Goal: Task Accomplishment & Management: Complete application form

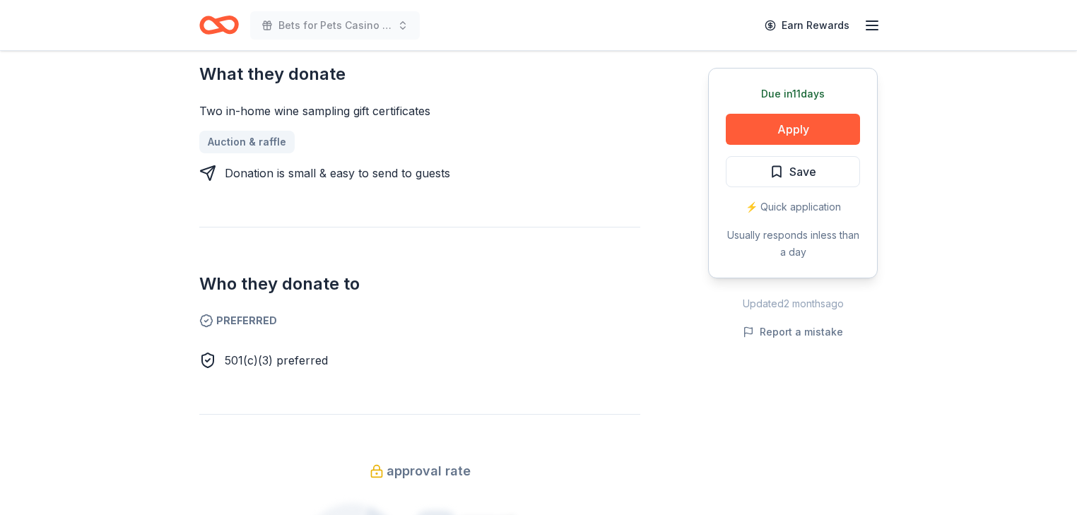
scroll to position [622, 0]
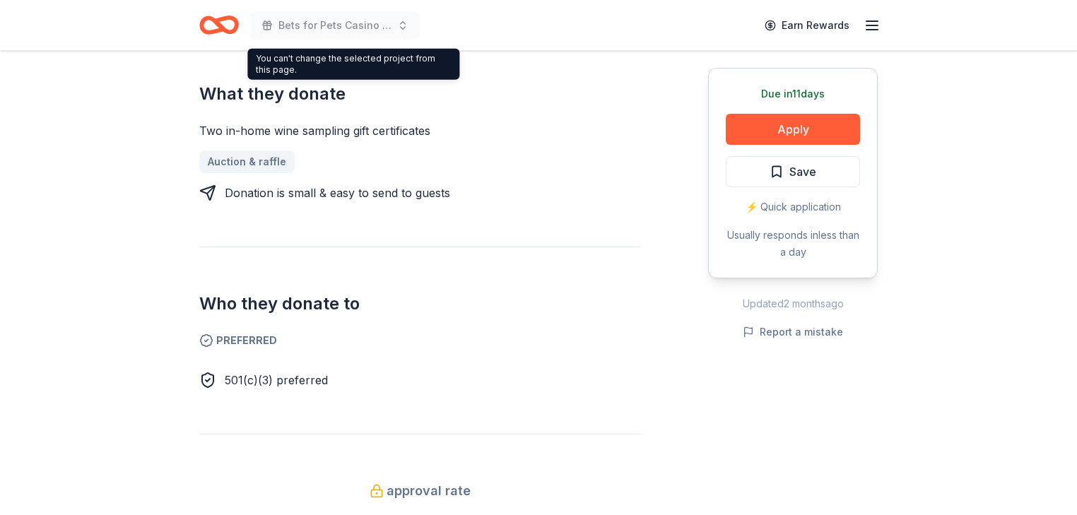
click at [226, 23] on icon "Home" at bounding box center [226, 25] width 22 height 14
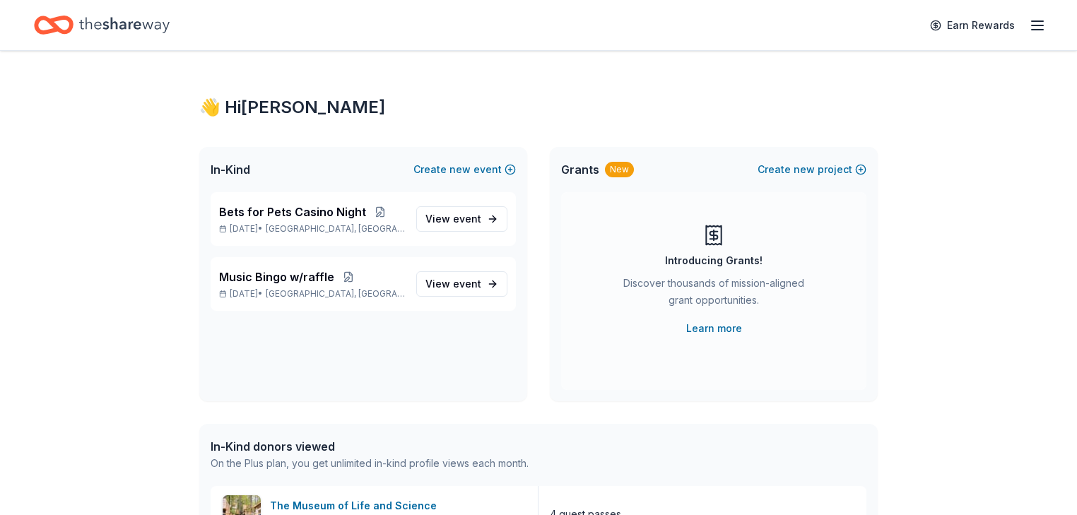
click at [1029, 25] on icon "button" at bounding box center [1037, 25] width 17 height 17
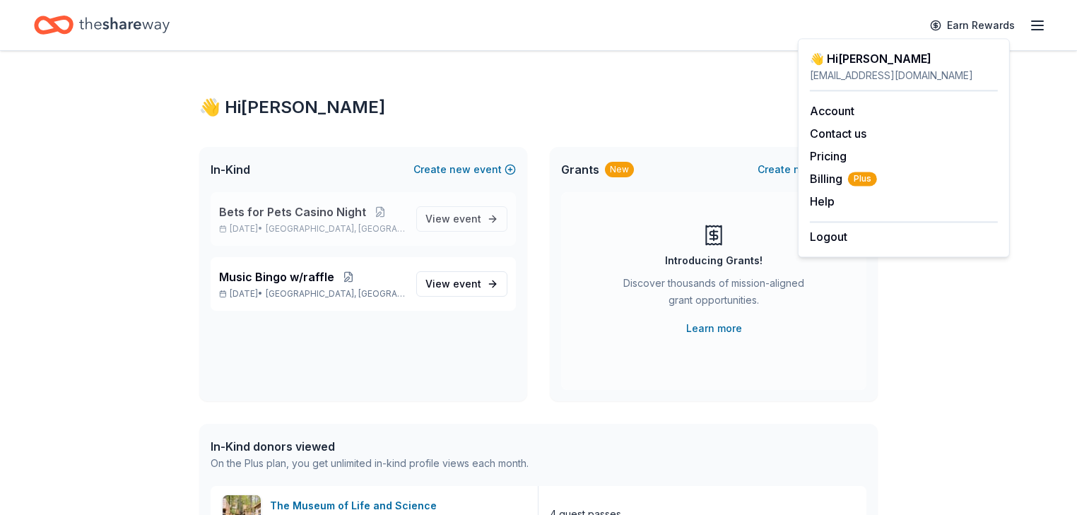
click at [305, 235] on p "Sep 13, 2025 • Addison, TX" at bounding box center [312, 228] width 186 height 11
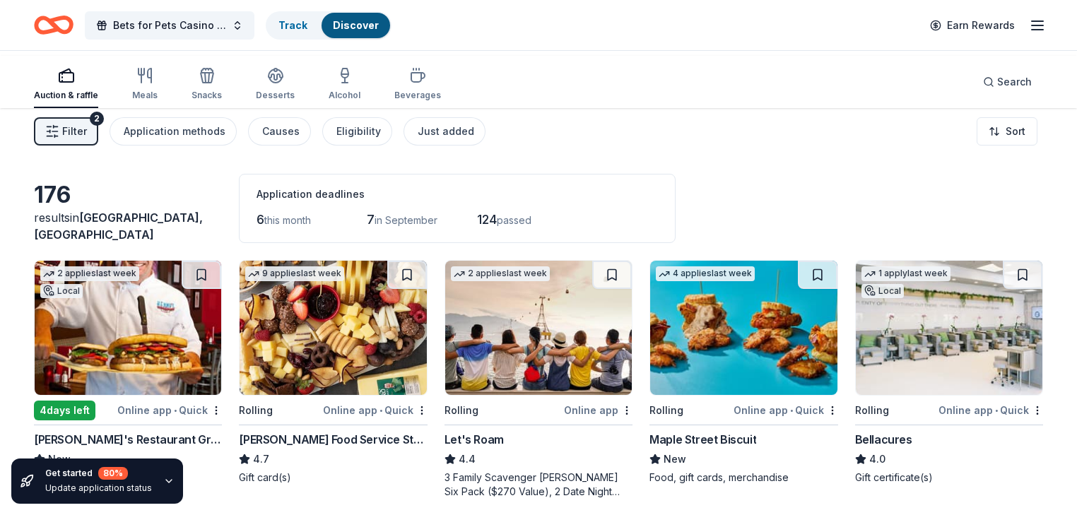
click at [1029, 29] on icon "button" at bounding box center [1037, 25] width 17 height 17
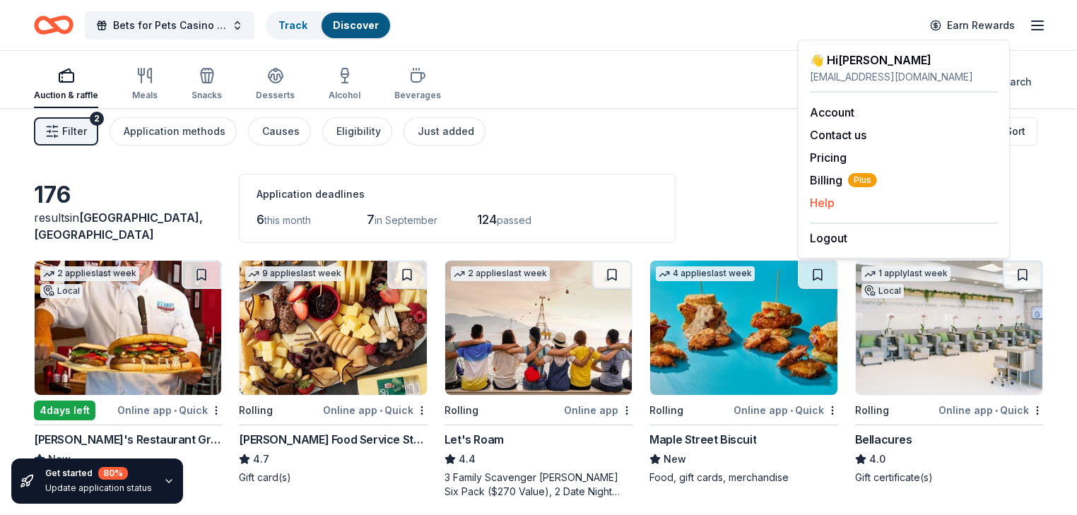
click at [819, 211] on button "Help" at bounding box center [822, 202] width 25 height 17
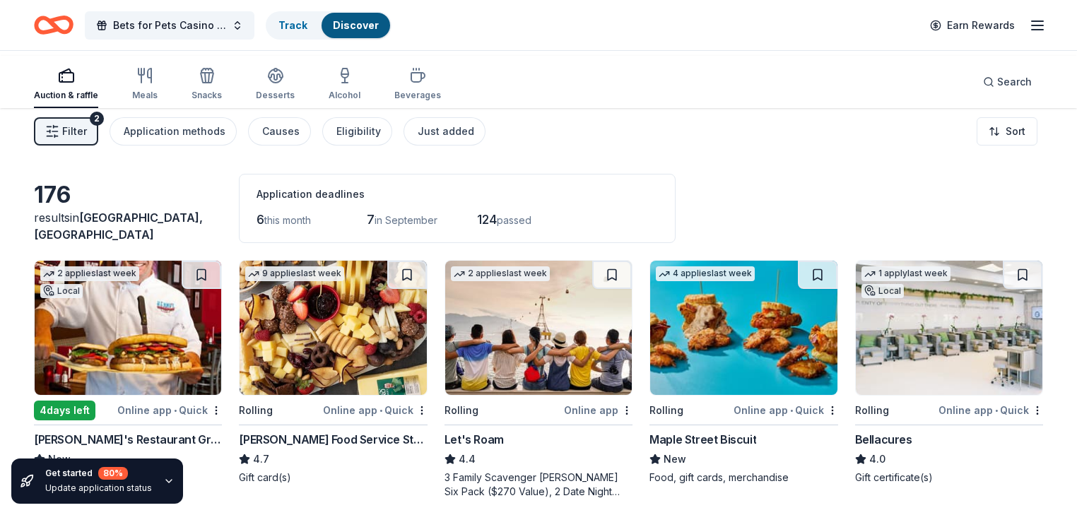
click at [74, 24] on icon "Home" at bounding box center [54, 24] width 40 height 33
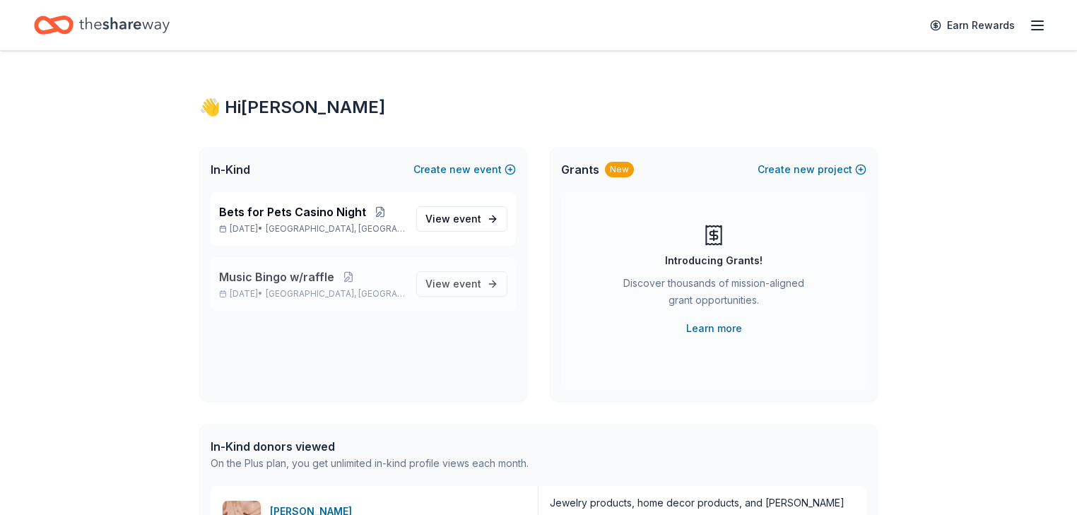
click at [320, 300] on span "Carrollton, TX" at bounding box center [335, 293] width 139 height 11
click at [453, 290] on span "event" at bounding box center [467, 284] width 28 height 12
click at [426, 228] on span "View event" at bounding box center [454, 219] width 56 height 17
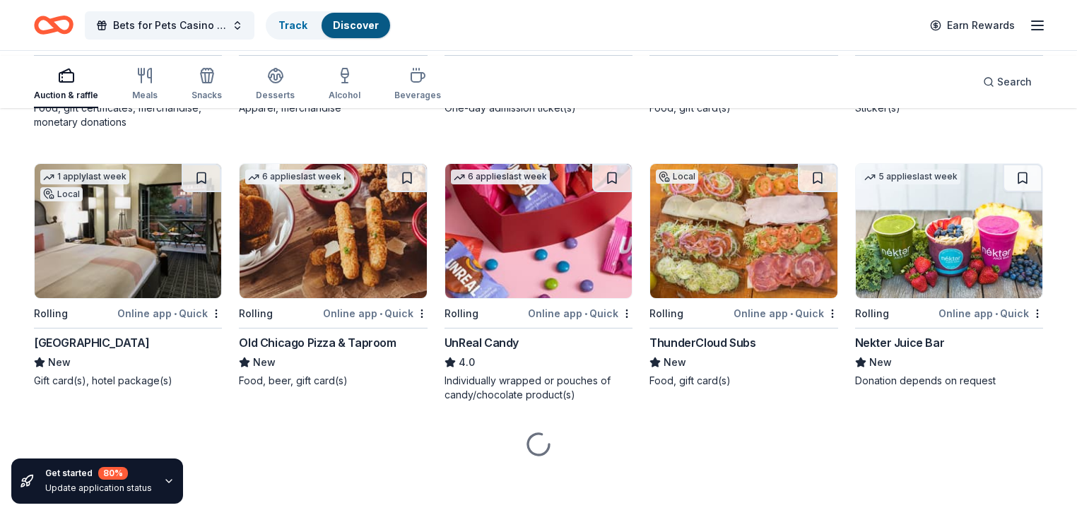
scroll to position [3914, 0]
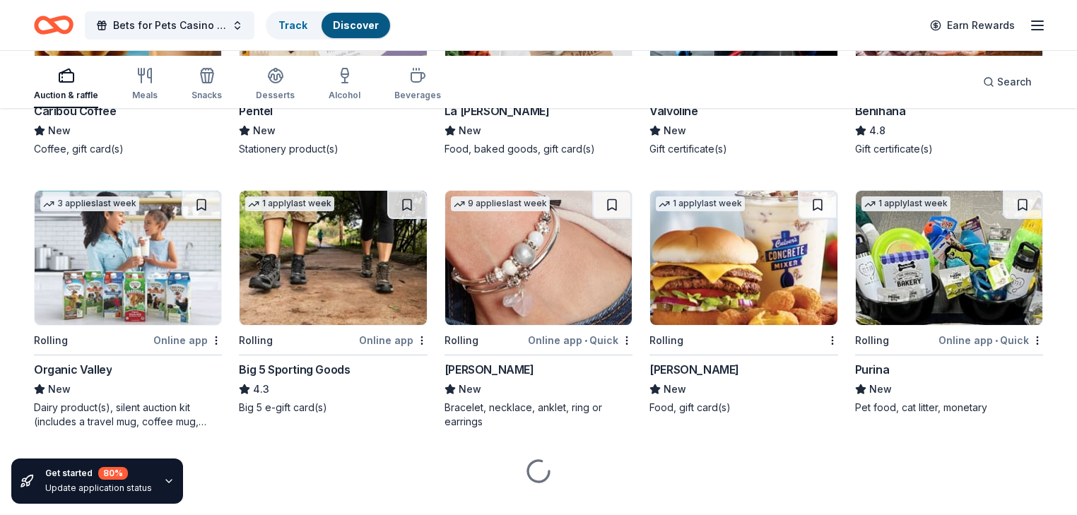
scroll to position [5209, 0]
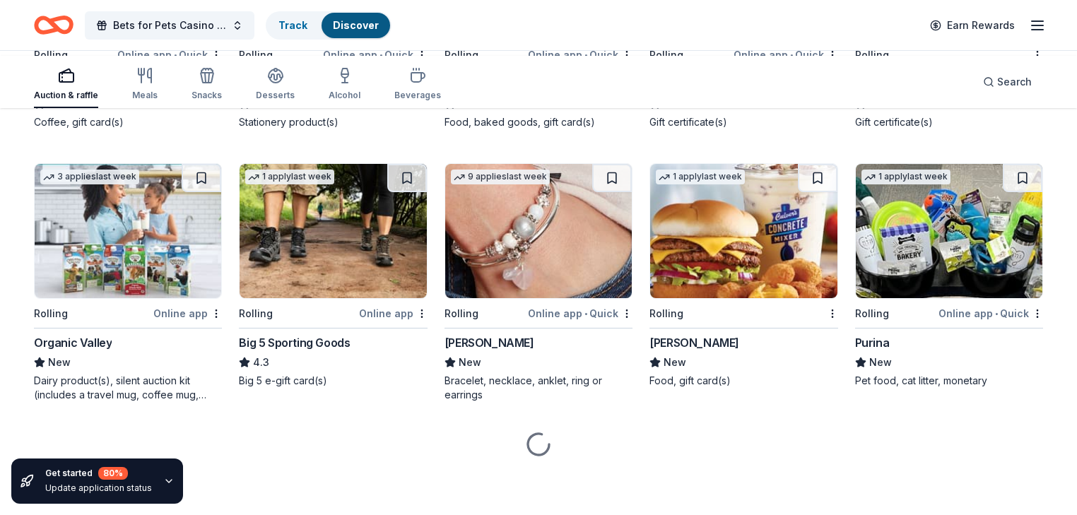
scroll to position [5945, 0]
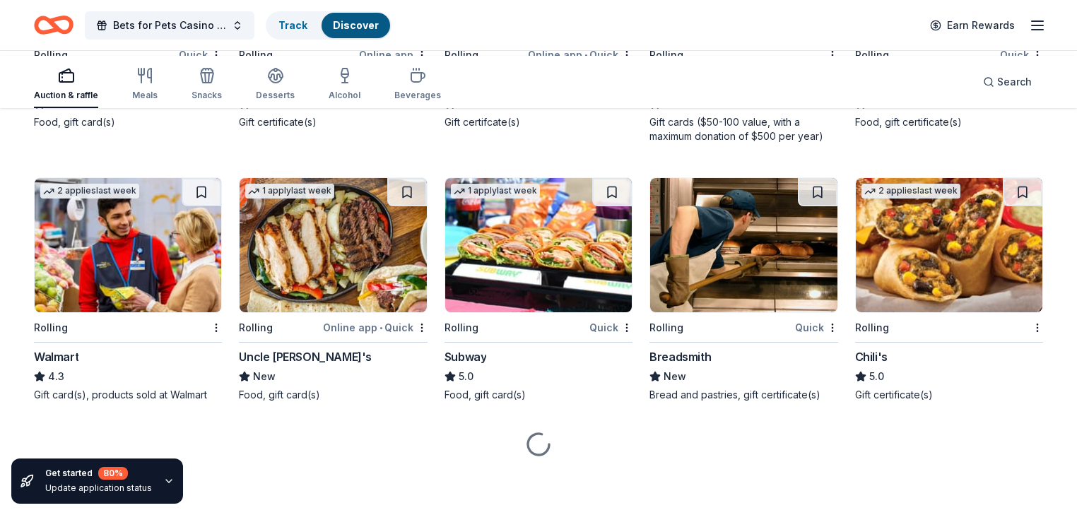
scroll to position [6945, 0]
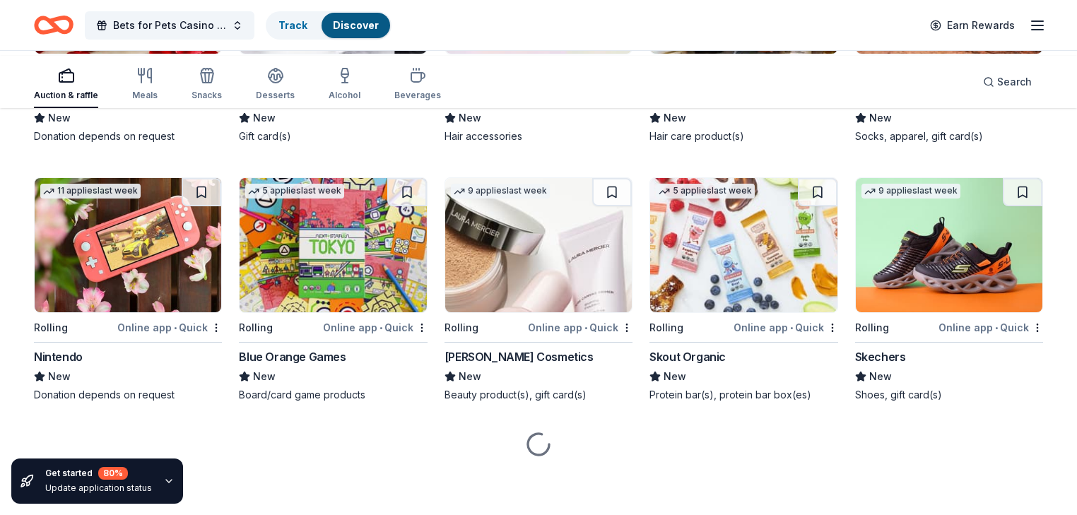
scroll to position [10502, 0]
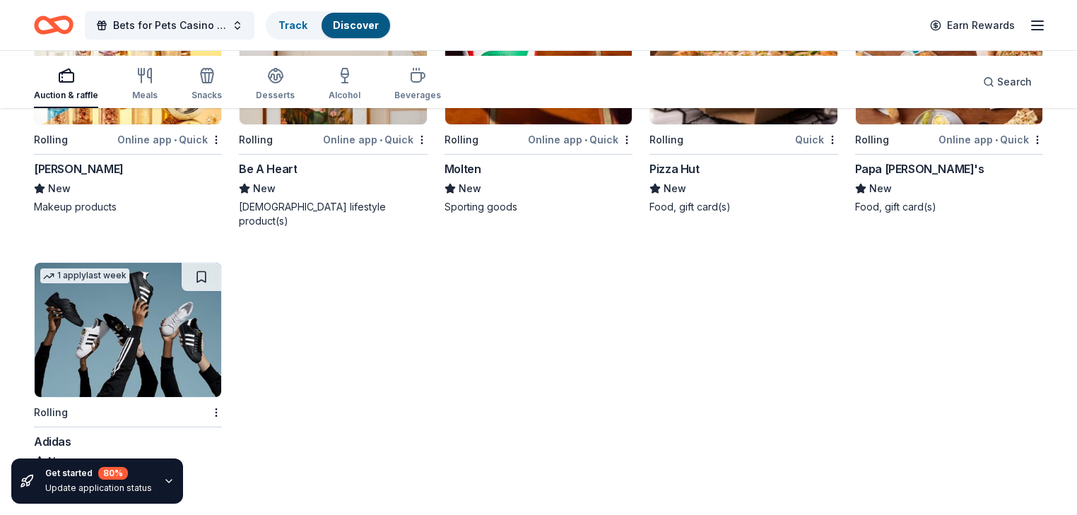
scroll to position [11633, 0]
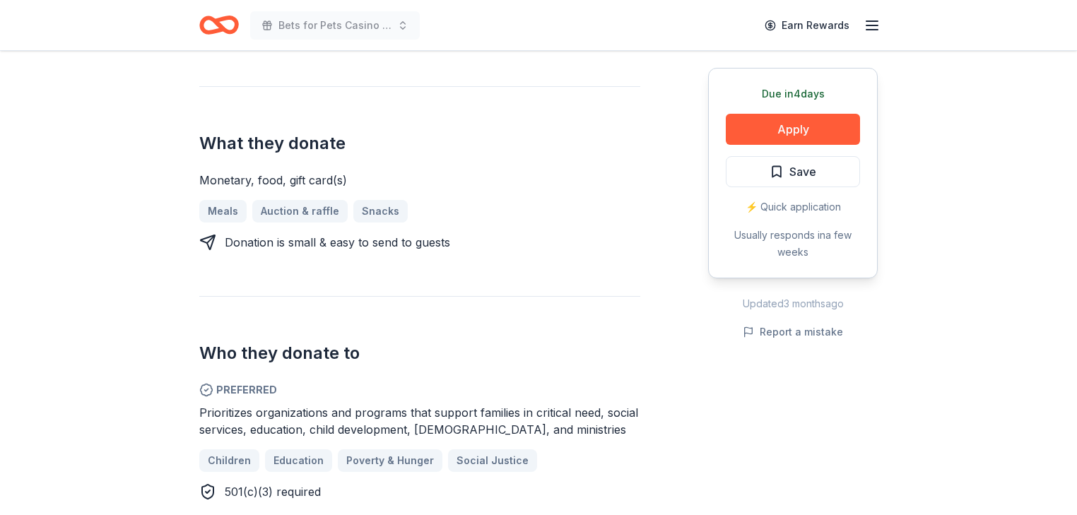
scroll to position [509, 0]
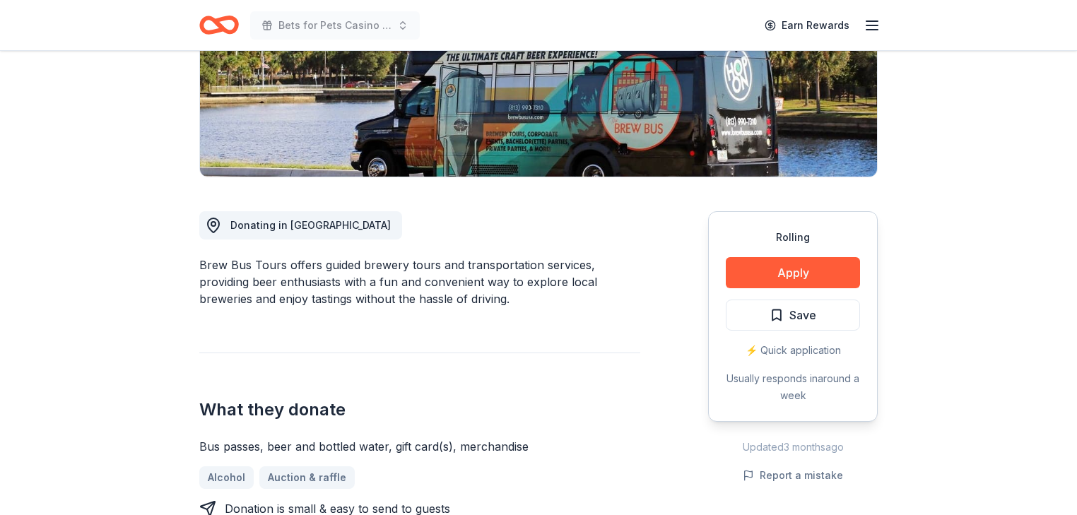
scroll to position [226, 0]
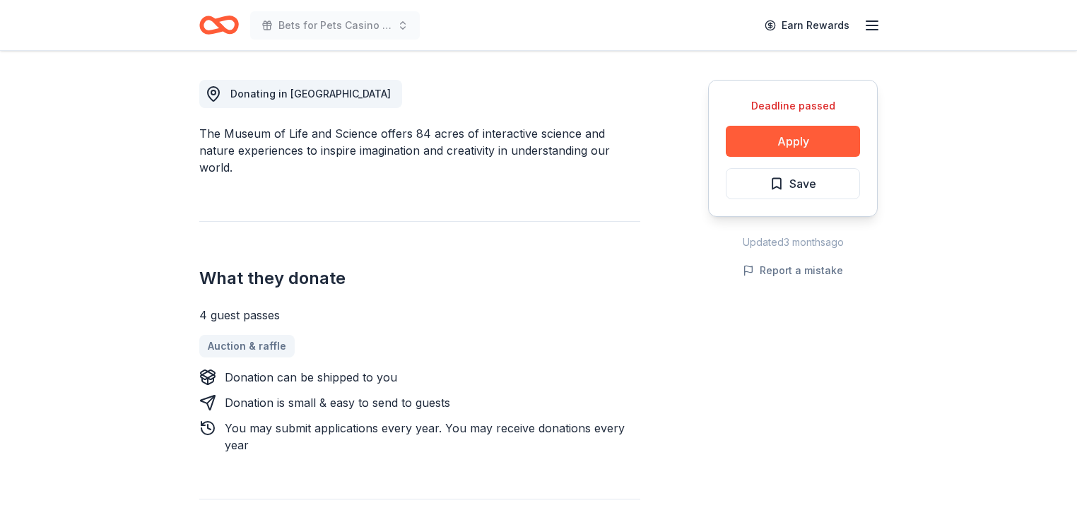
scroll to position [452, 0]
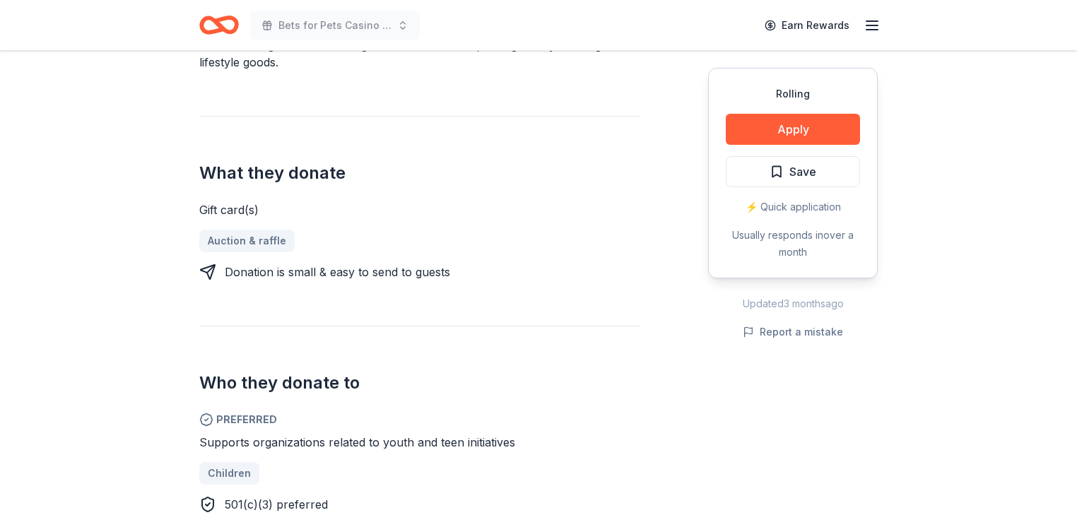
scroll to position [509, 0]
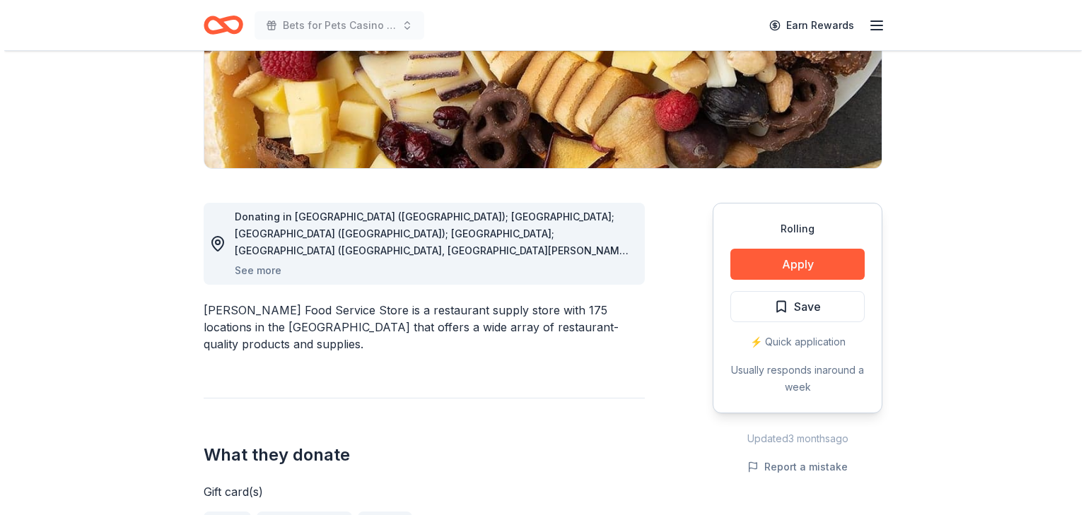
scroll to position [283, 0]
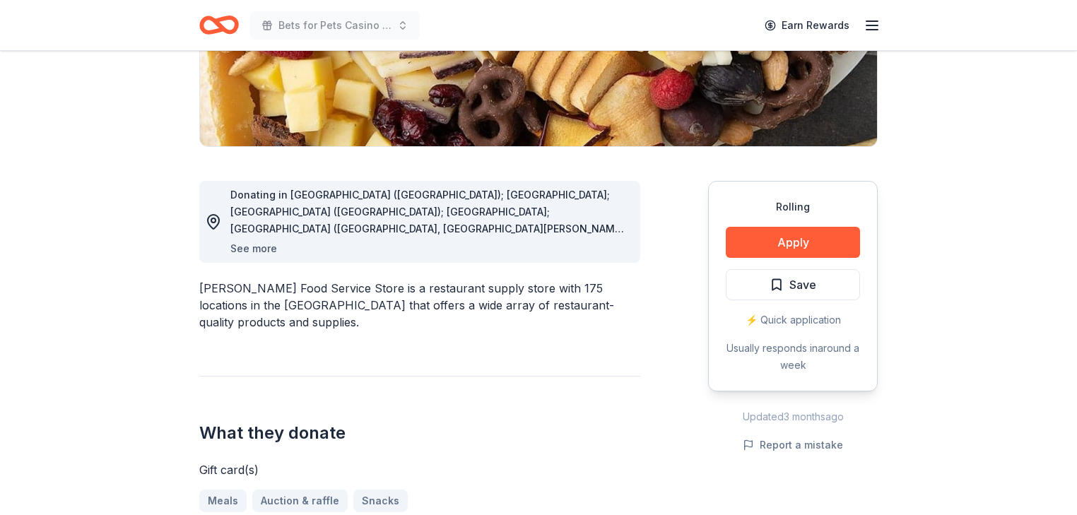
click at [277, 257] on button "See more" at bounding box center [253, 248] width 47 height 17
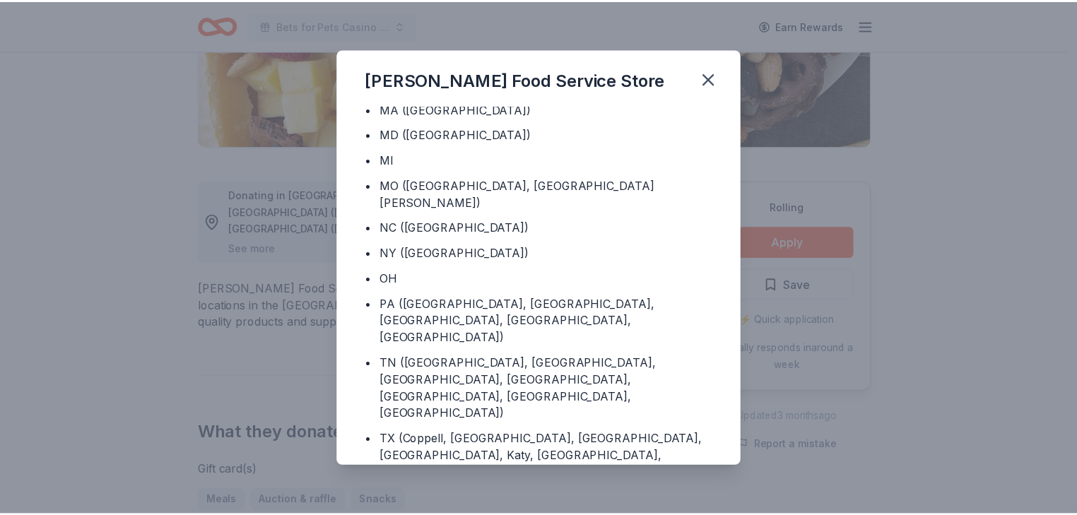
scroll to position [339, 0]
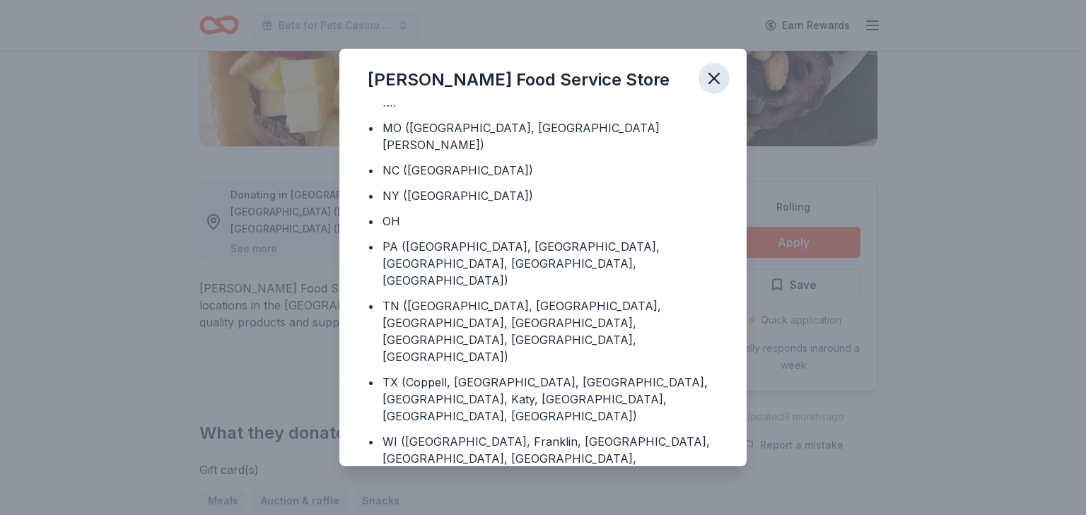
click at [719, 74] on icon "button" at bounding box center [714, 79] width 10 height 10
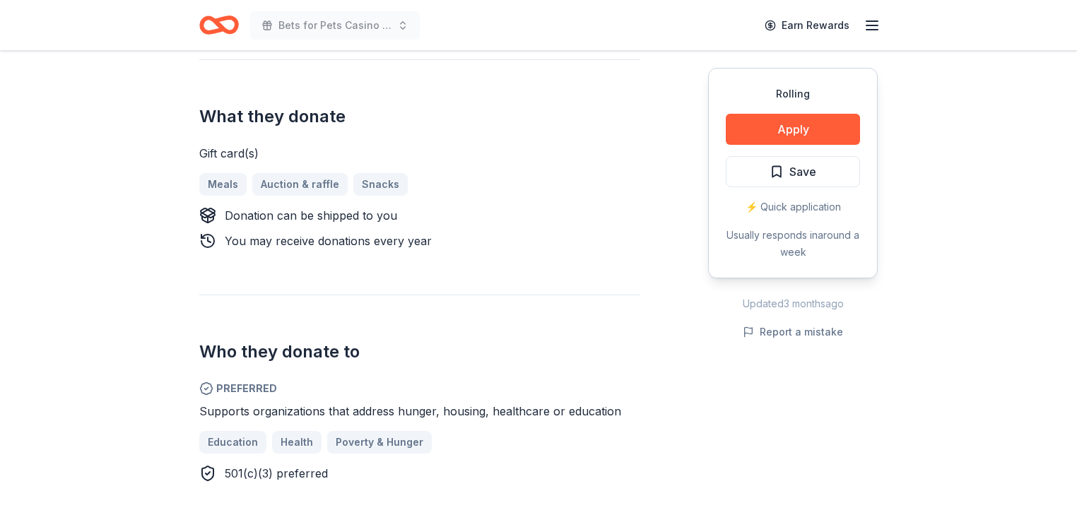
scroll to position [622, 0]
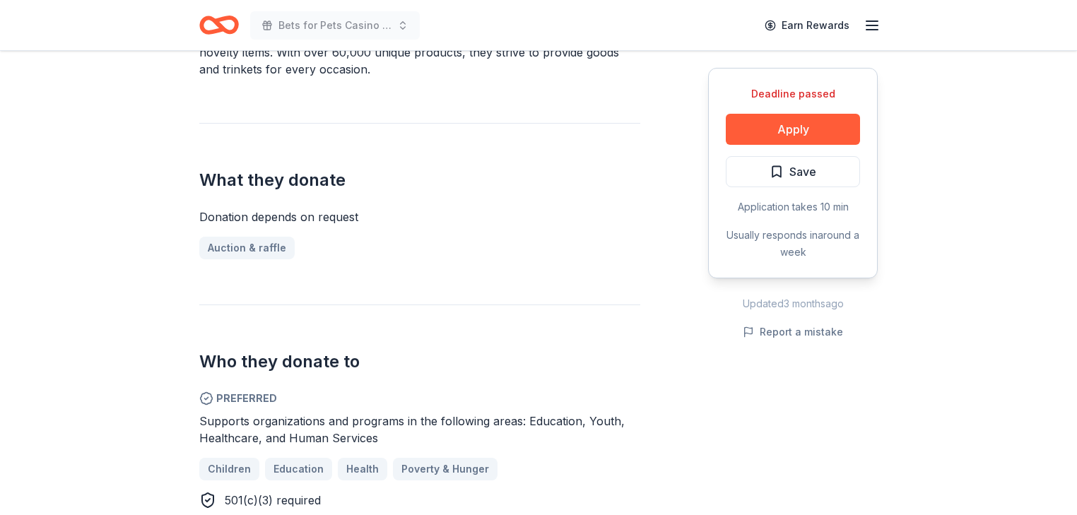
scroll to position [509, 0]
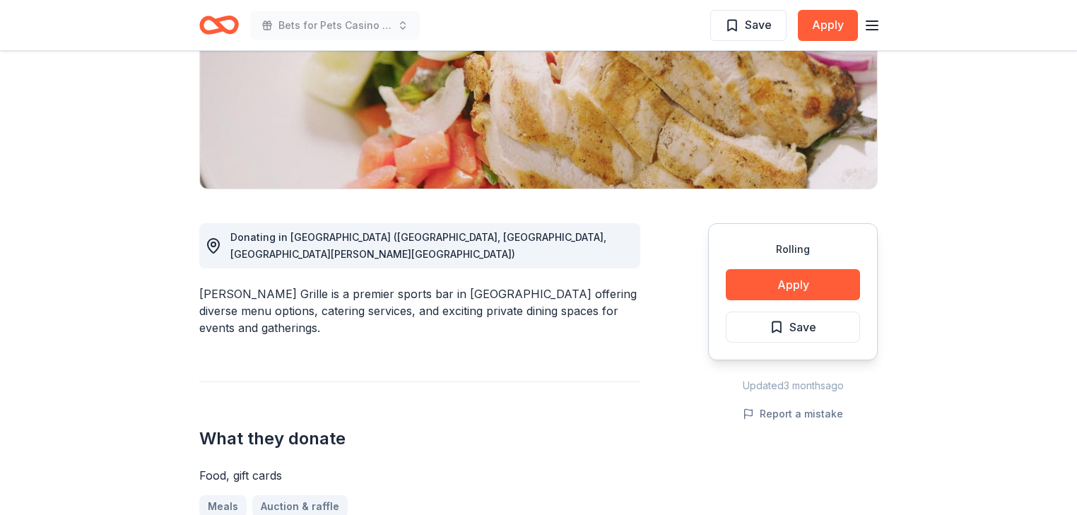
scroll to position [283, 0]
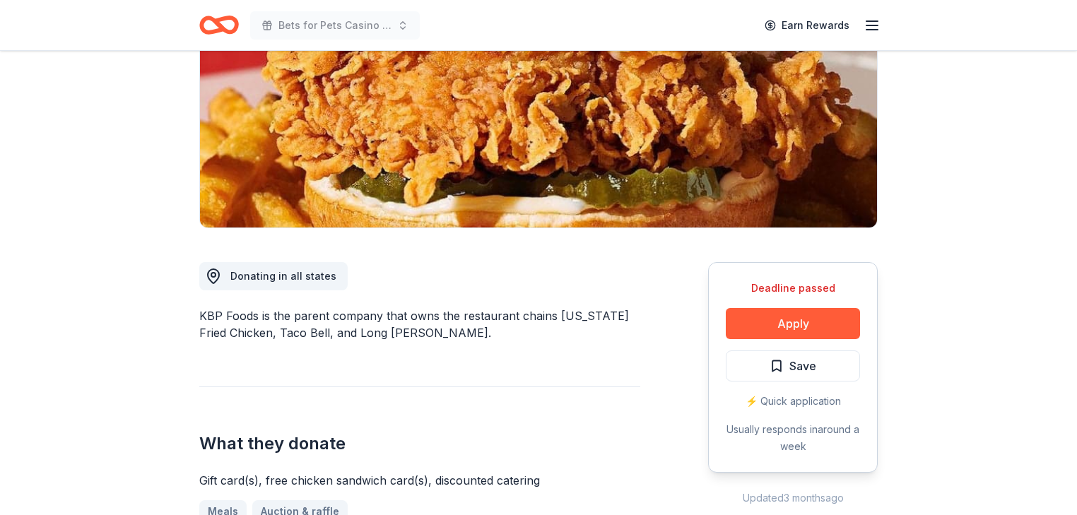
scroll to position [170, 0]
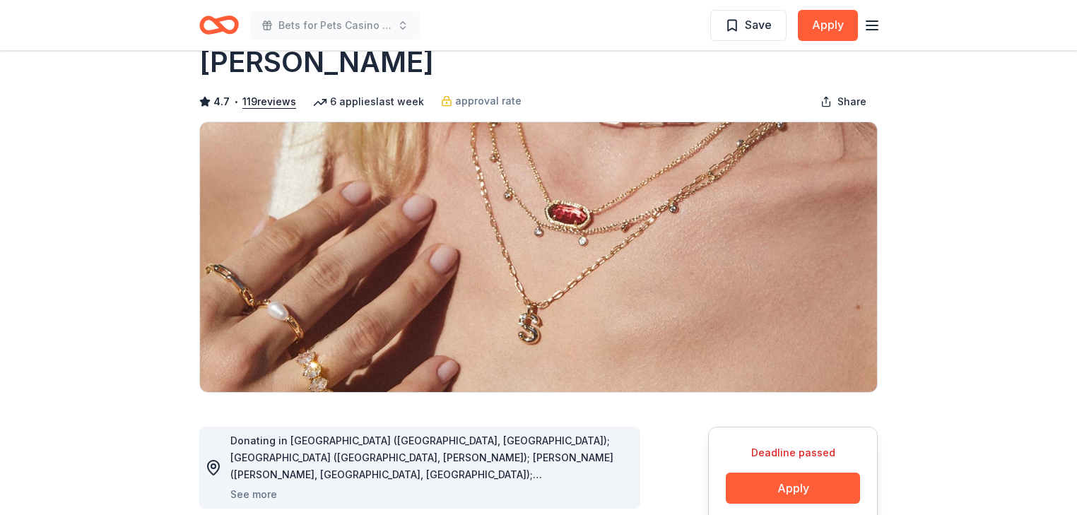
scroll to position [57, 0]
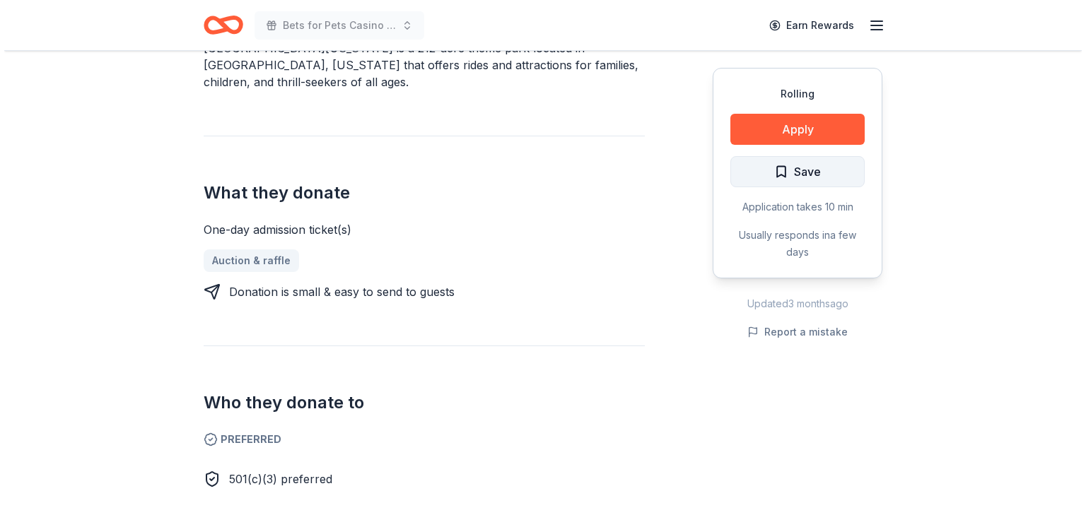
scroll to position [508, 0]
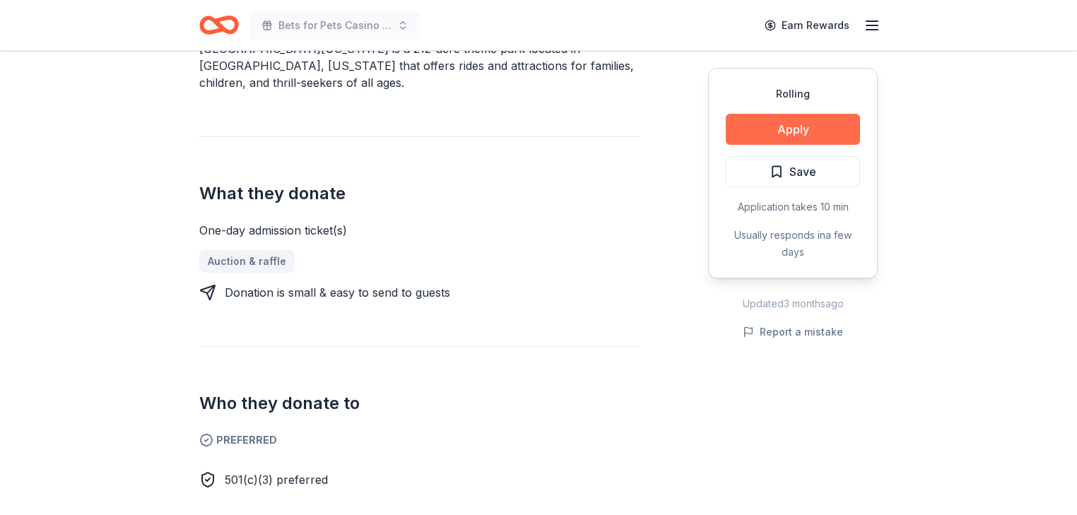
click at [746, 145] on button "Apply" at bounding box center [793, 129] width 134 height 31
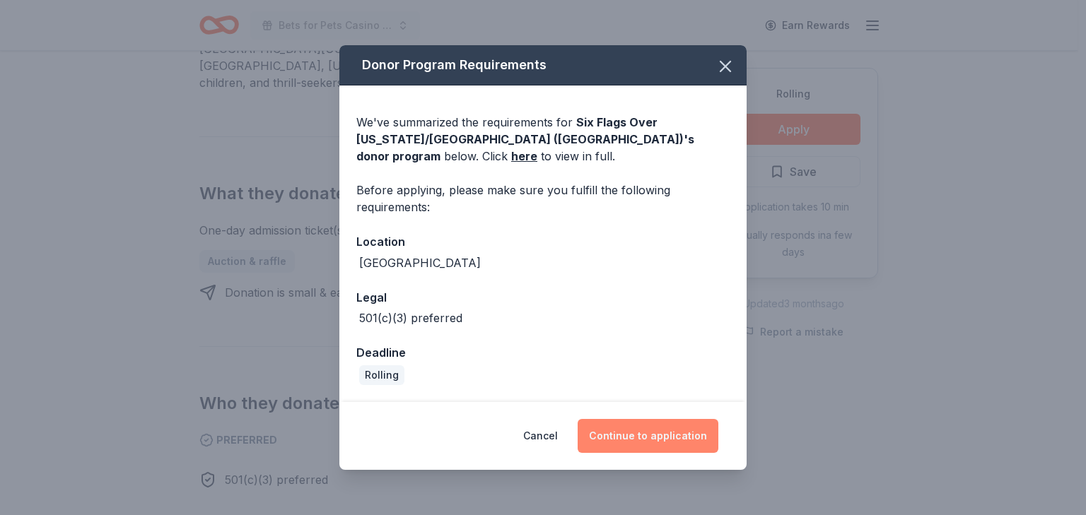
click at [662, 440] on button "Continue to application" at bounding box center [648, 436] width 141 height 34
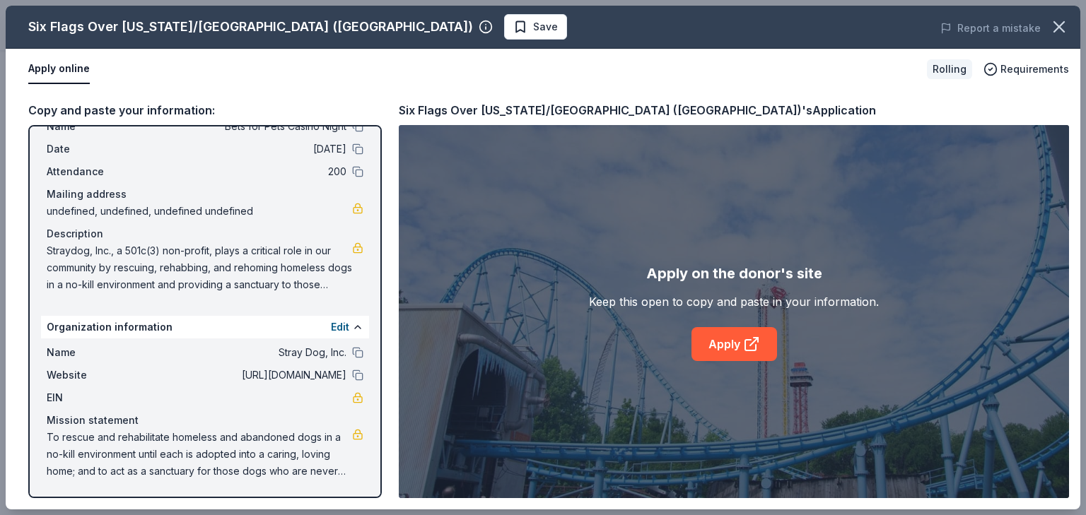
scroll to position [187, 0]
click at [728, 361] on link "Apply" at bounding box center [734, 344] width 86 height 34
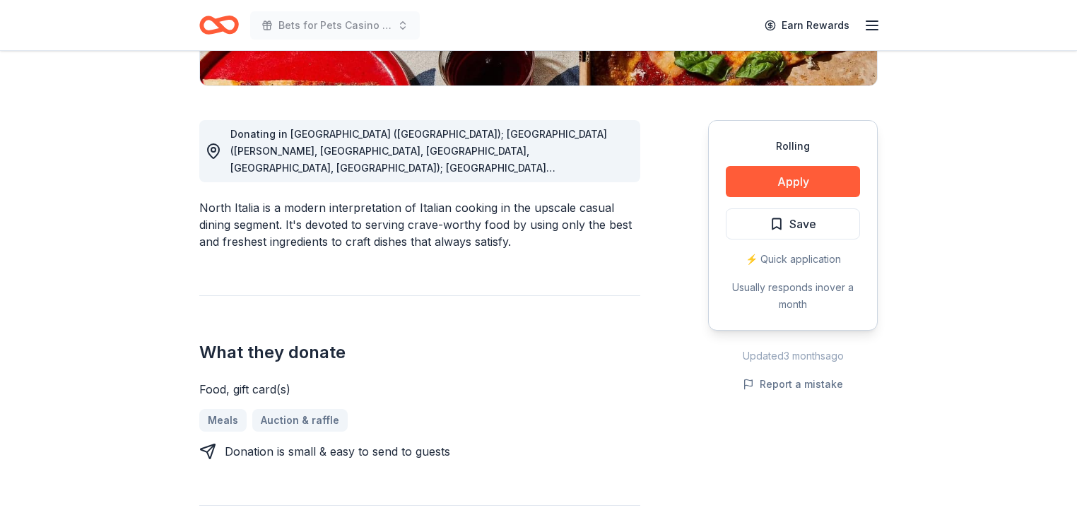
scroll to position [396, 0]
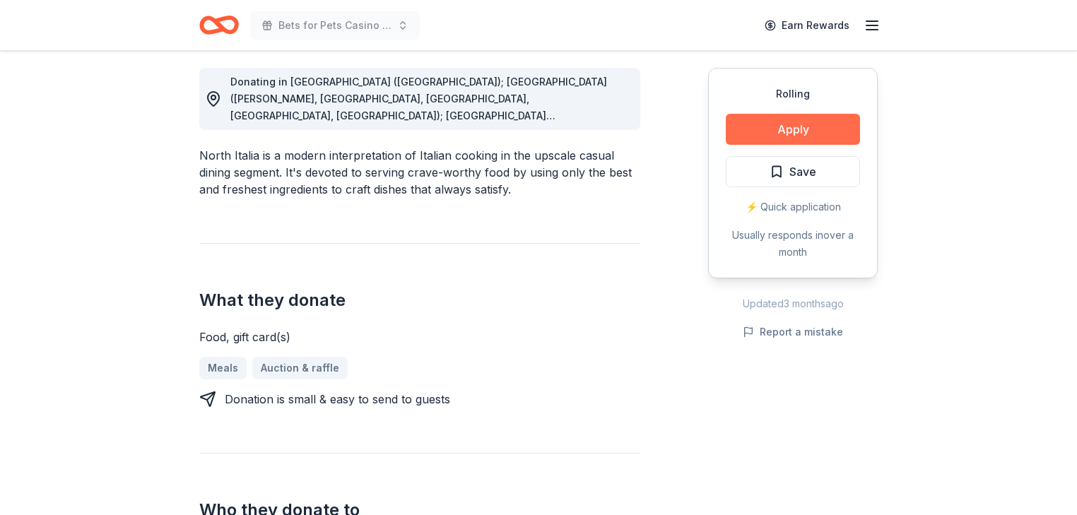
click at [747, 145] on button "Apply" at bounding box center [793, 129] width 134 height 31
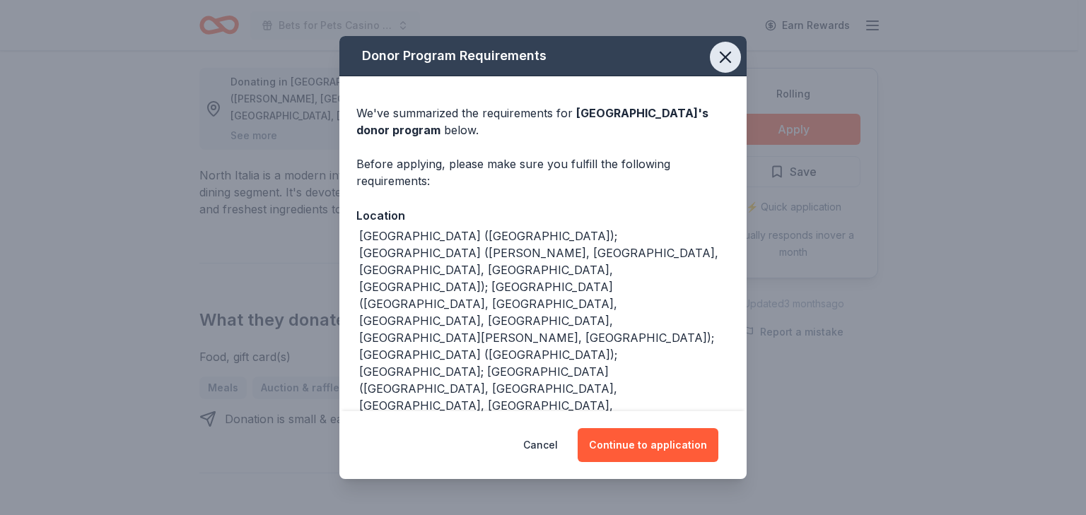
click at [735, 62] on icon "button" at bounding box center [725, 57] width 20 height 20
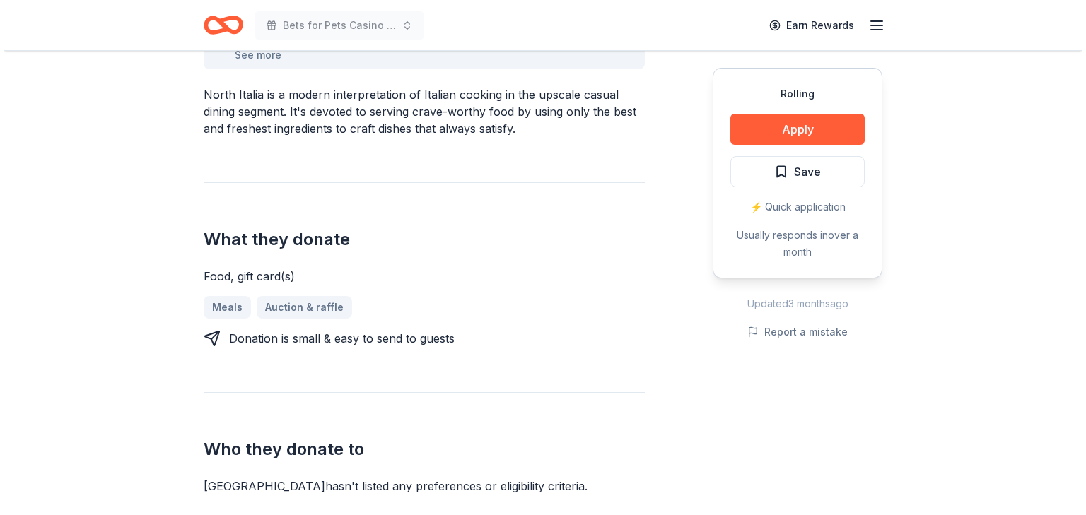
scroll to position [452, 0]
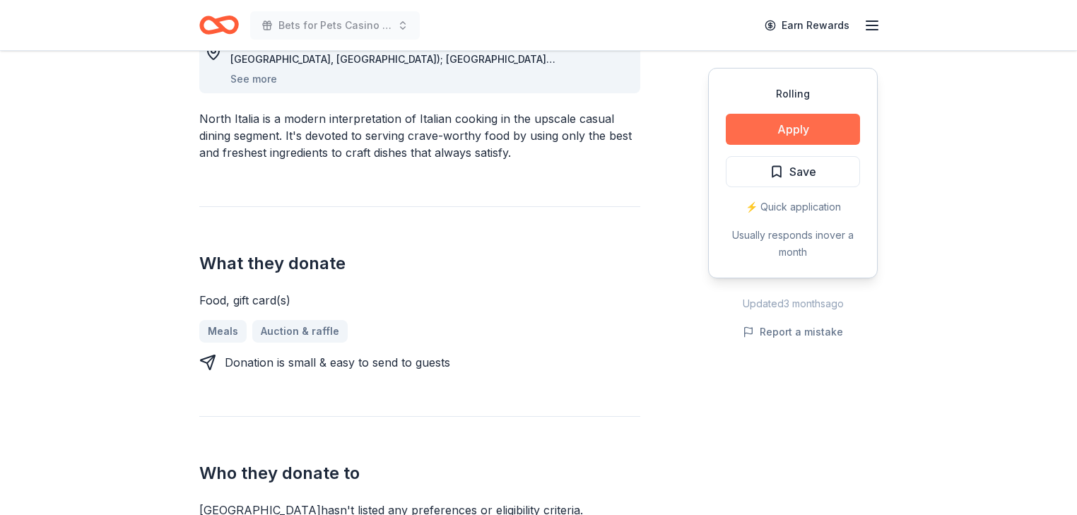
click at [780, 145] on button "Apply" at bounding box center [793, 129] width 134 height 31
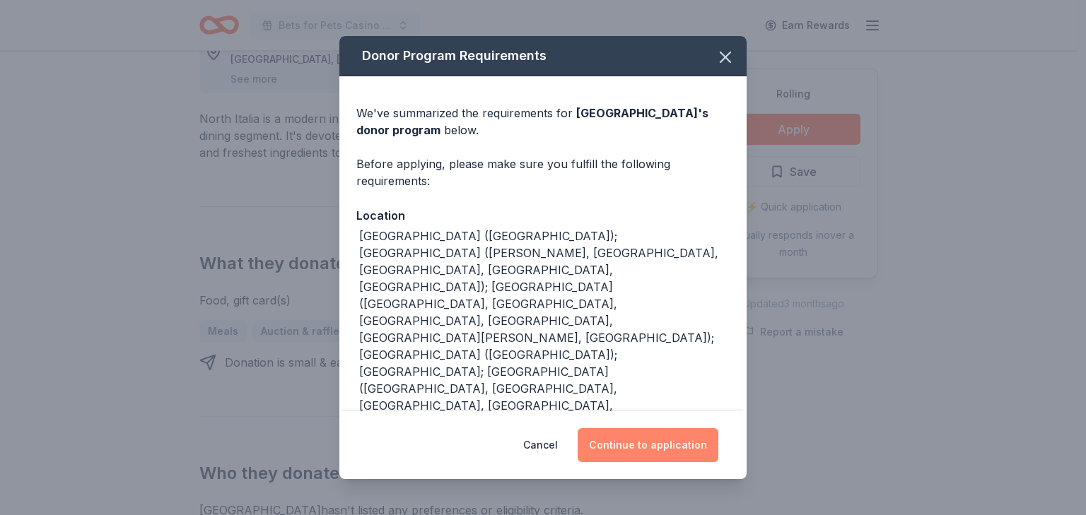
click at [646, 436] on button "Continue to application" at bounding box center [648, 445] width 141 height 34
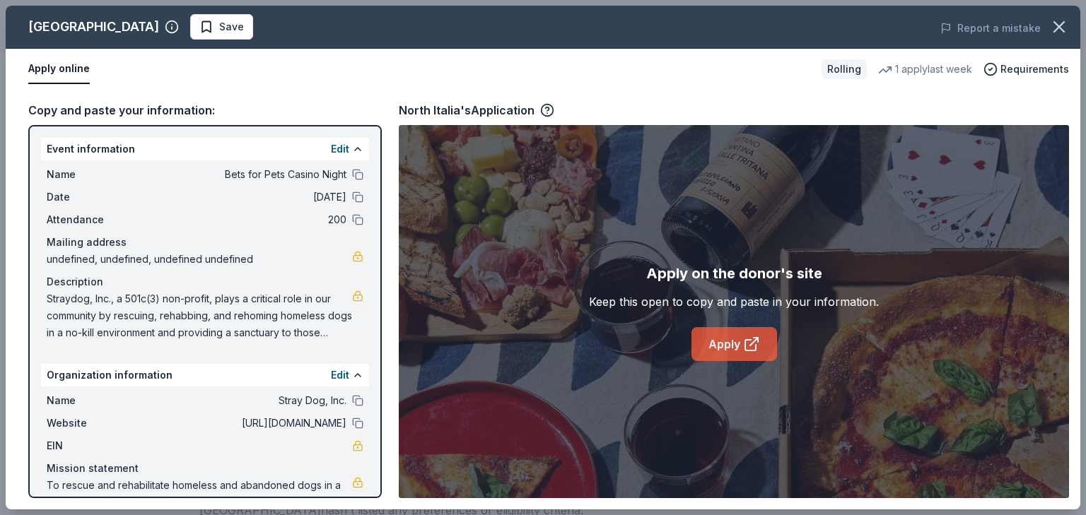
click at [718, 361] on link "Apply" at bounding box center [734, 344] width 86 height 34
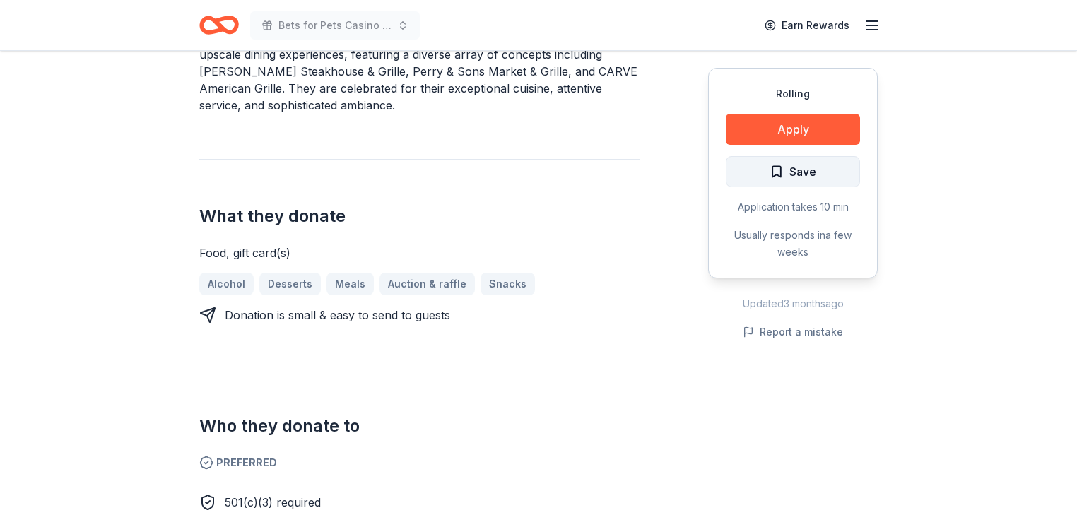
scroll to position [509, 0]
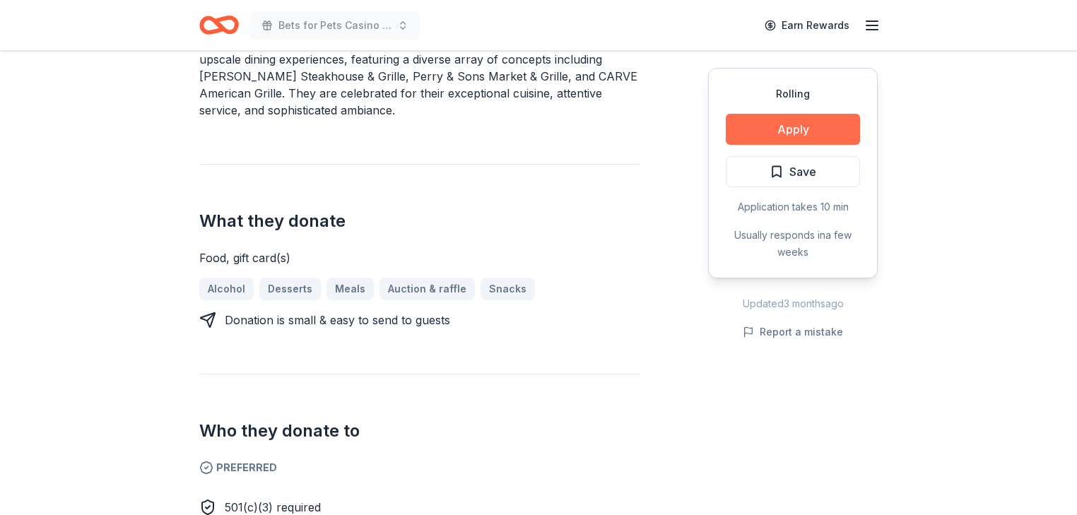
click at [752, 145] on button "Apply" at bounding box center [793, 129] width 134 height 31
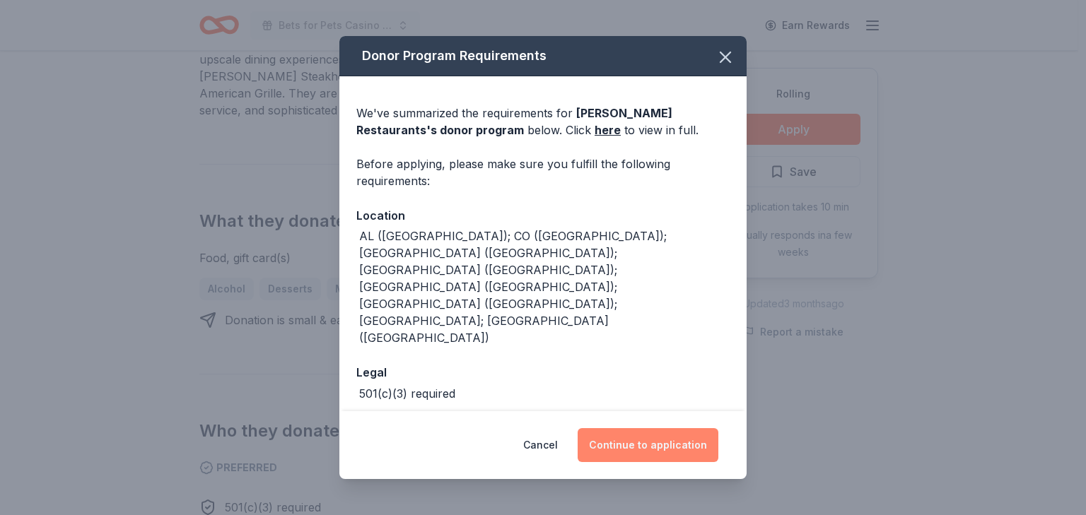
click at [701, 428] on button "Continue to application" at bounding box center [648, 445] width 141 height 34
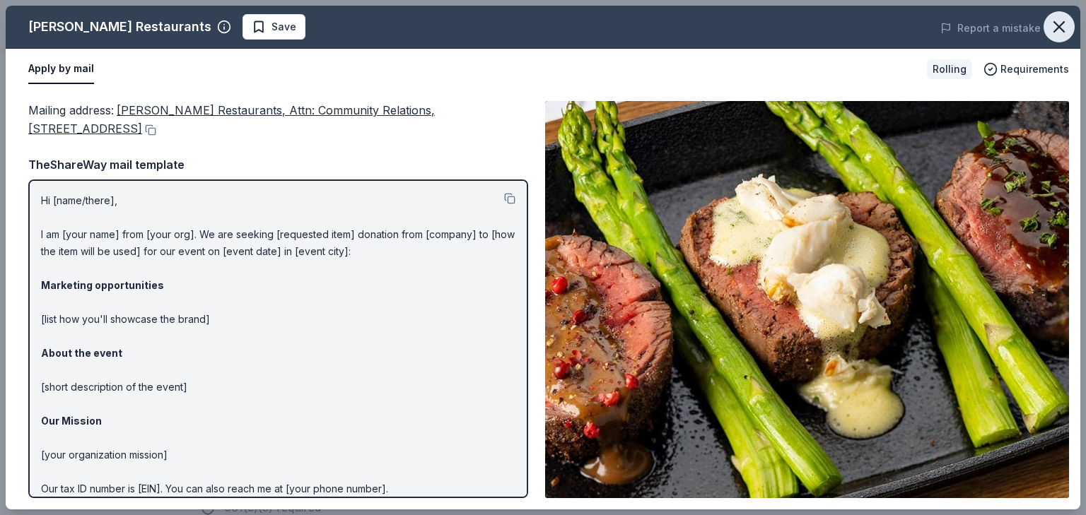
click at [1049, 35] on icon "button" at bounding box center [1059, 27] width 20 height 20
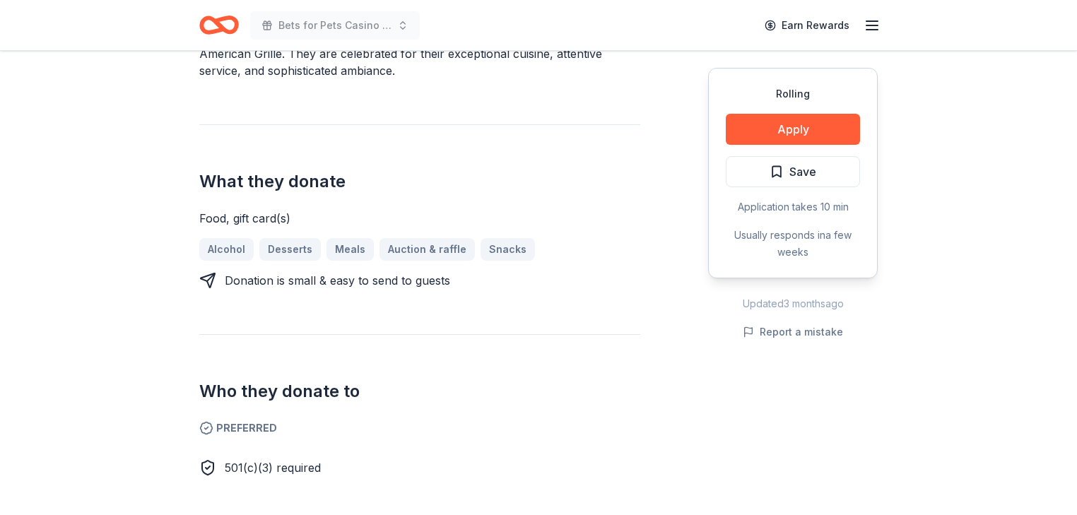
scroll to position [566, 0]
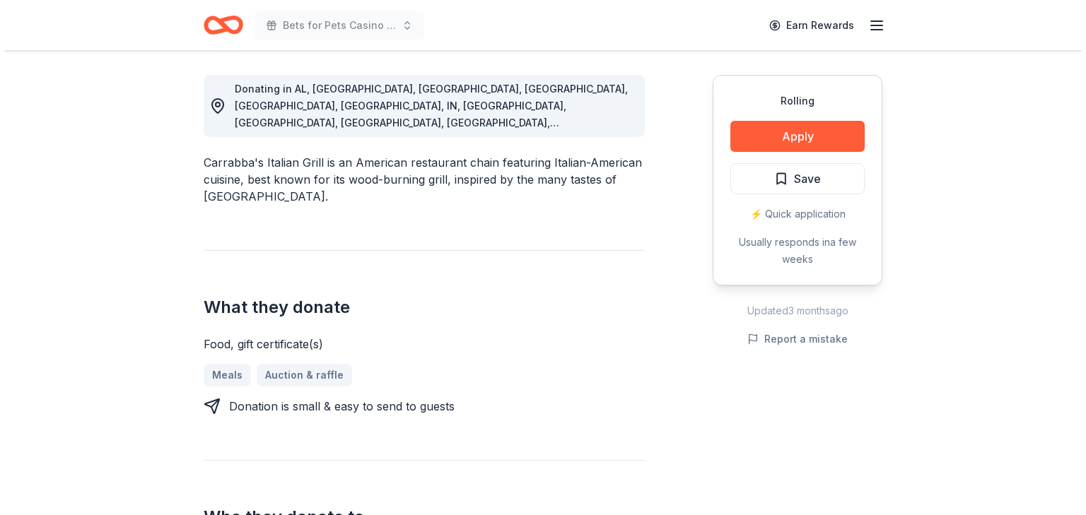
scroll to position [396, 0]
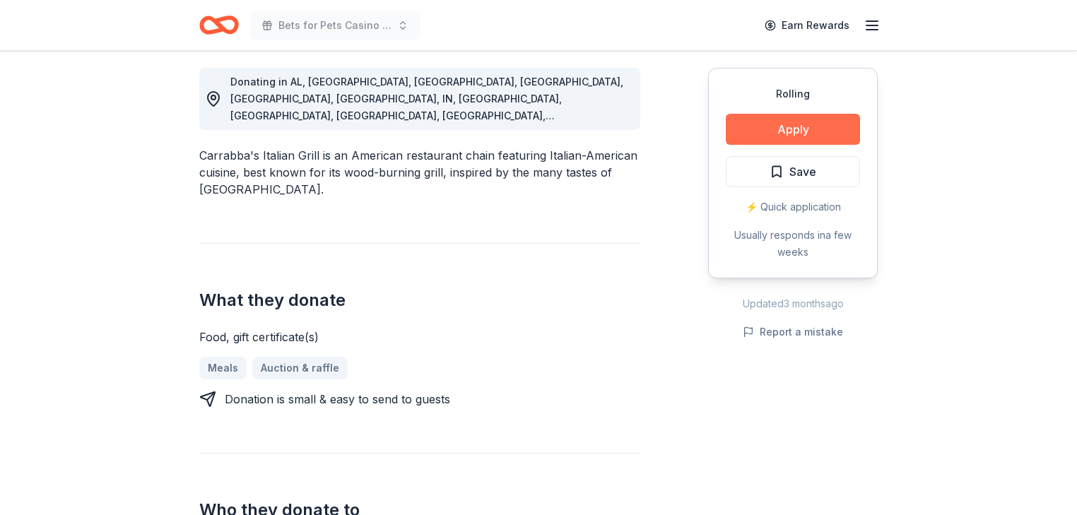
click at [766, 145] on button "Apply" at bounding box center [793, 129] width 134 height 31
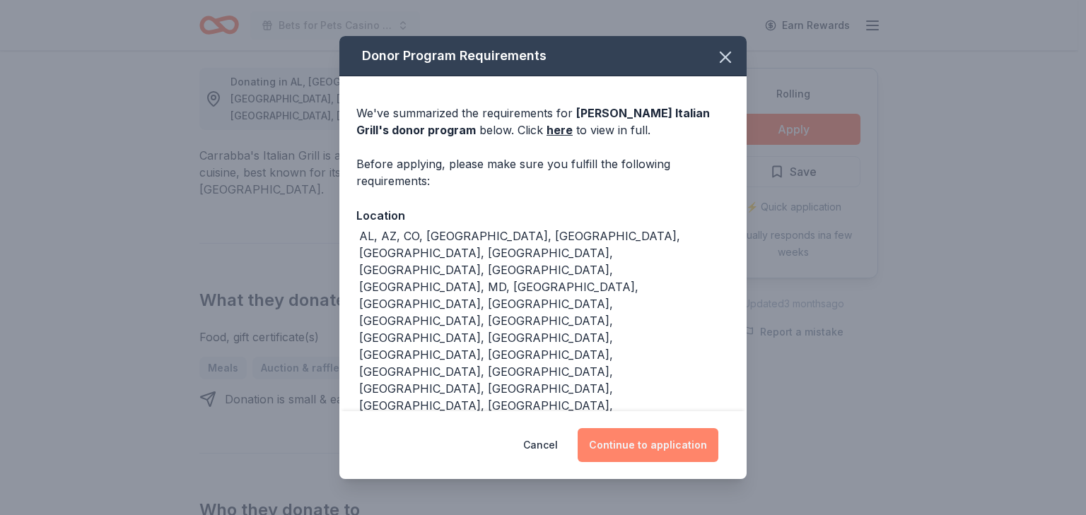
click at [682, 433] on button "Continue to application" at bounding box center [648, 445] width 141 height 34
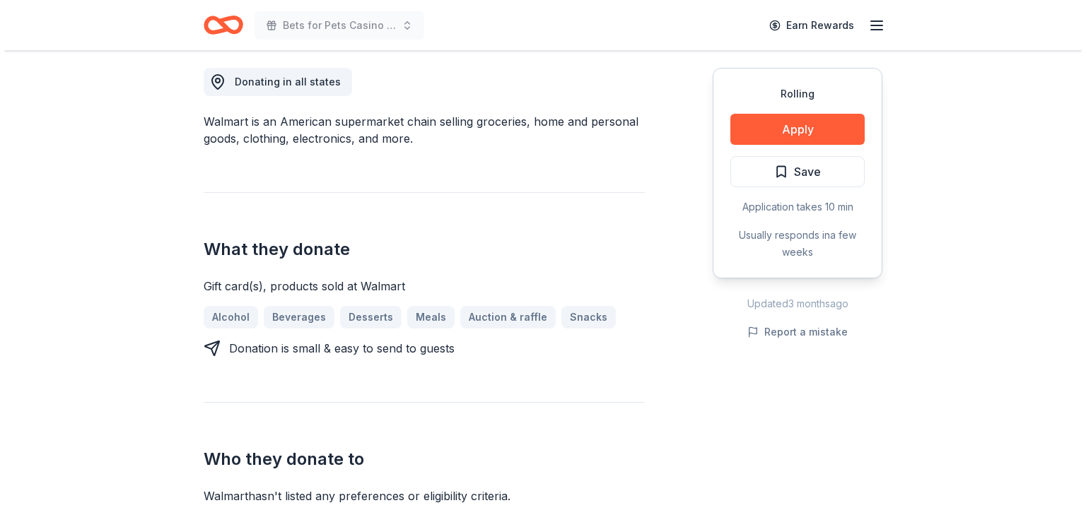
scroll to position [452, 0]
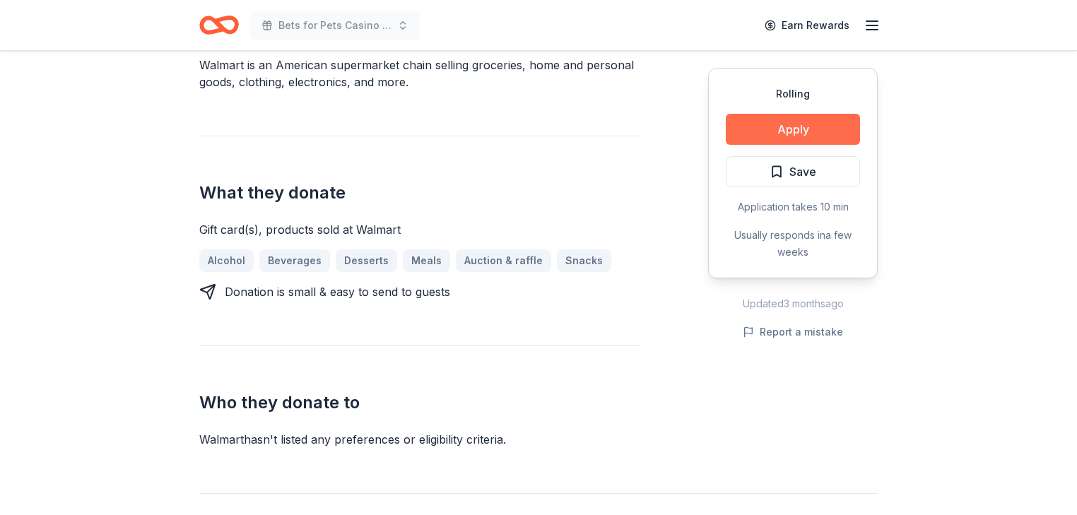
click at [783, 145] on button "Apply" at bounding box center [793, 129] width 134 height 31
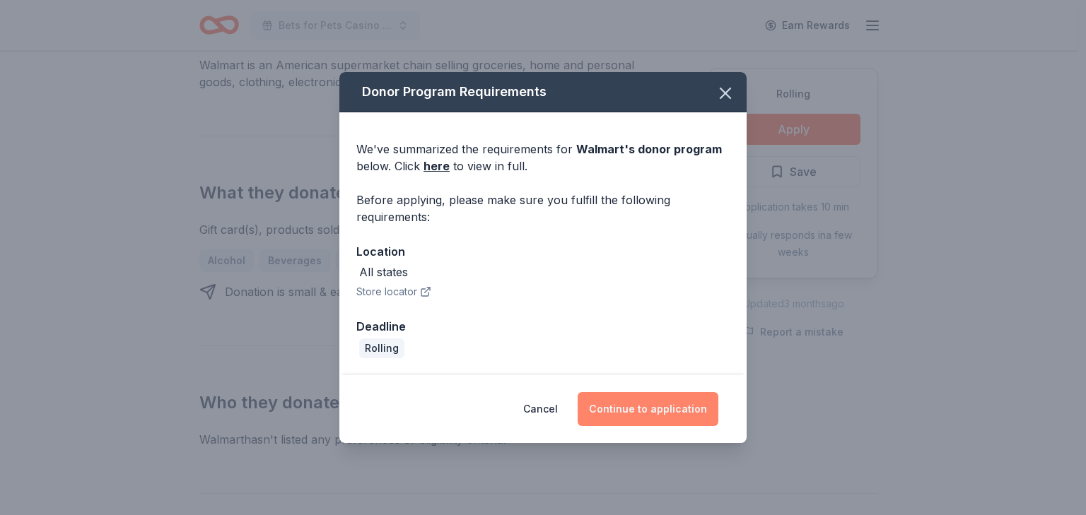
click at [636, 426] on button "Continue to application" at bounding box center [648, 409] width 141 height 34
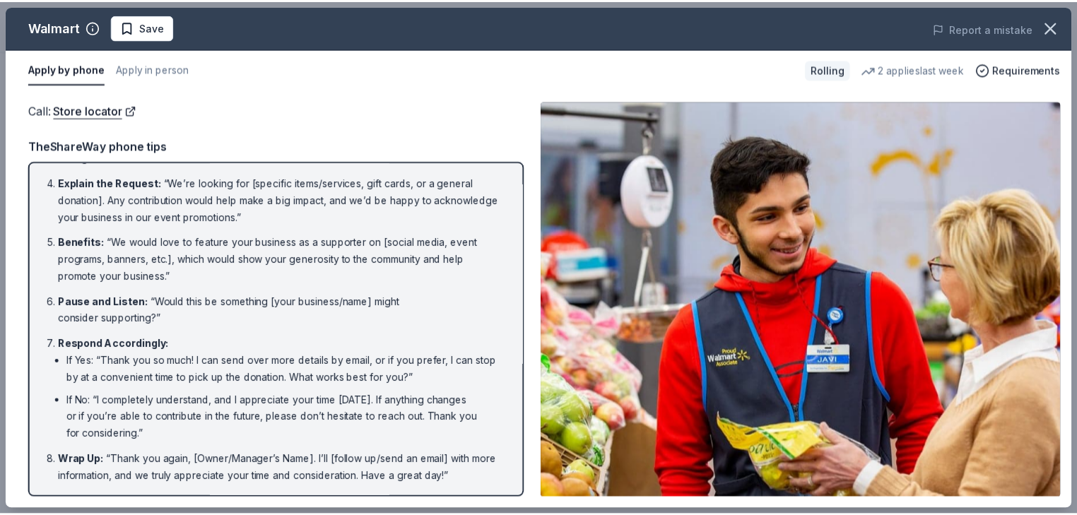
scroll to position [433, 0]
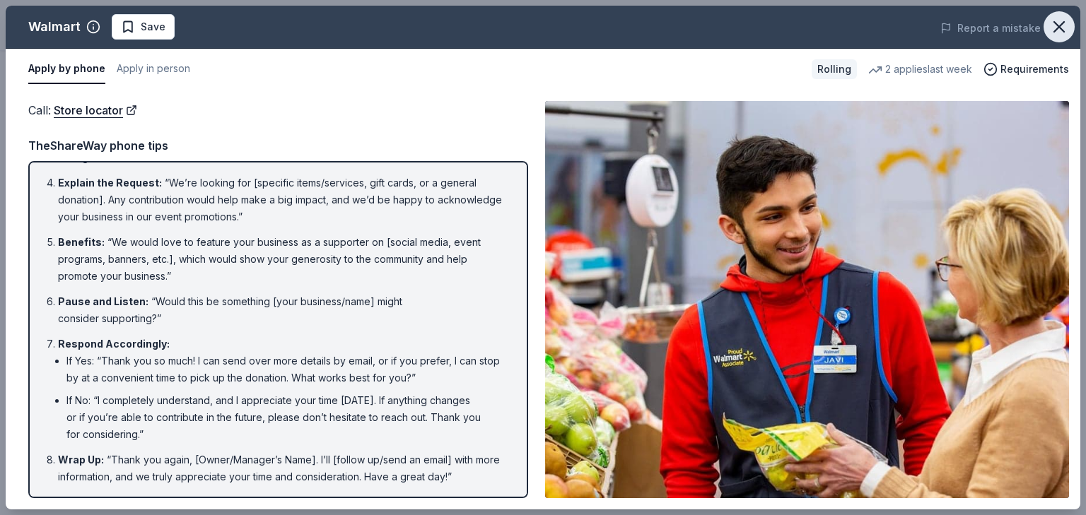
click at [1049, 33] on icon "button" at bounding box center [1059, 27] width 20 height 20
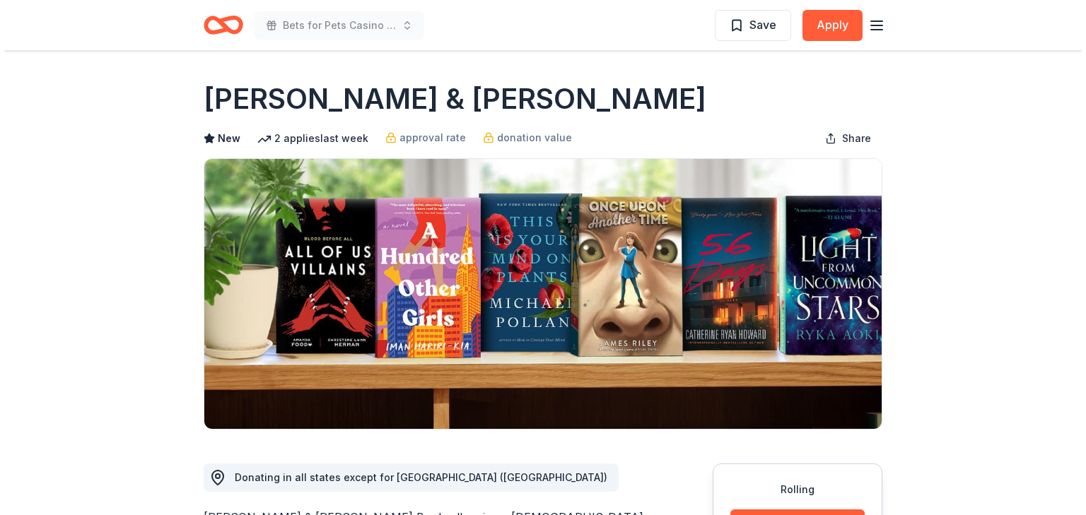
scroll to position [339, 0]
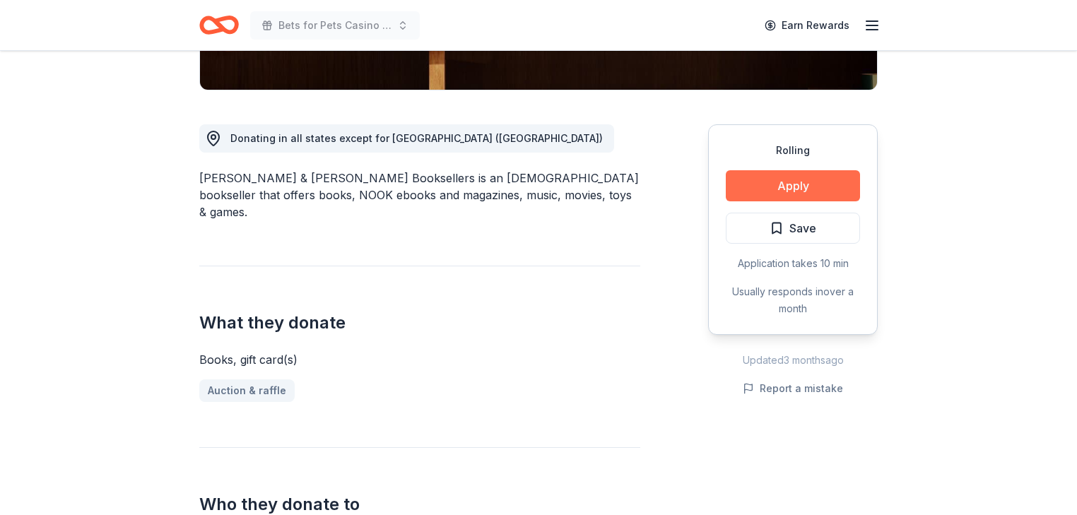
click at [764, 201] on button "Apply" at bounding box center [793, 185] width 134 height 31
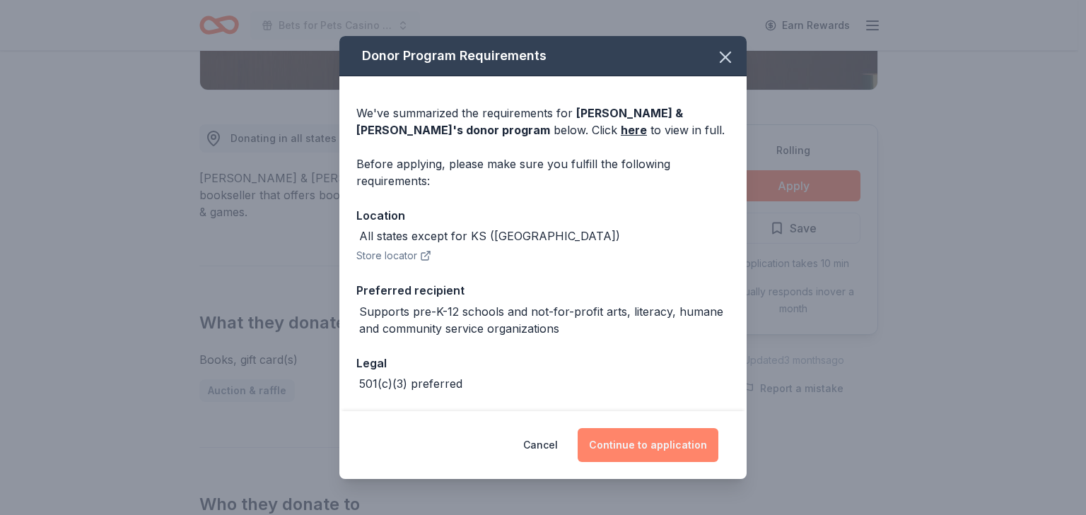
click at [661, 444] on button "Continue to application" at bounding box center [648, 445] width 141 height 34
